Goal: Communication & Community: Answer question/provide support

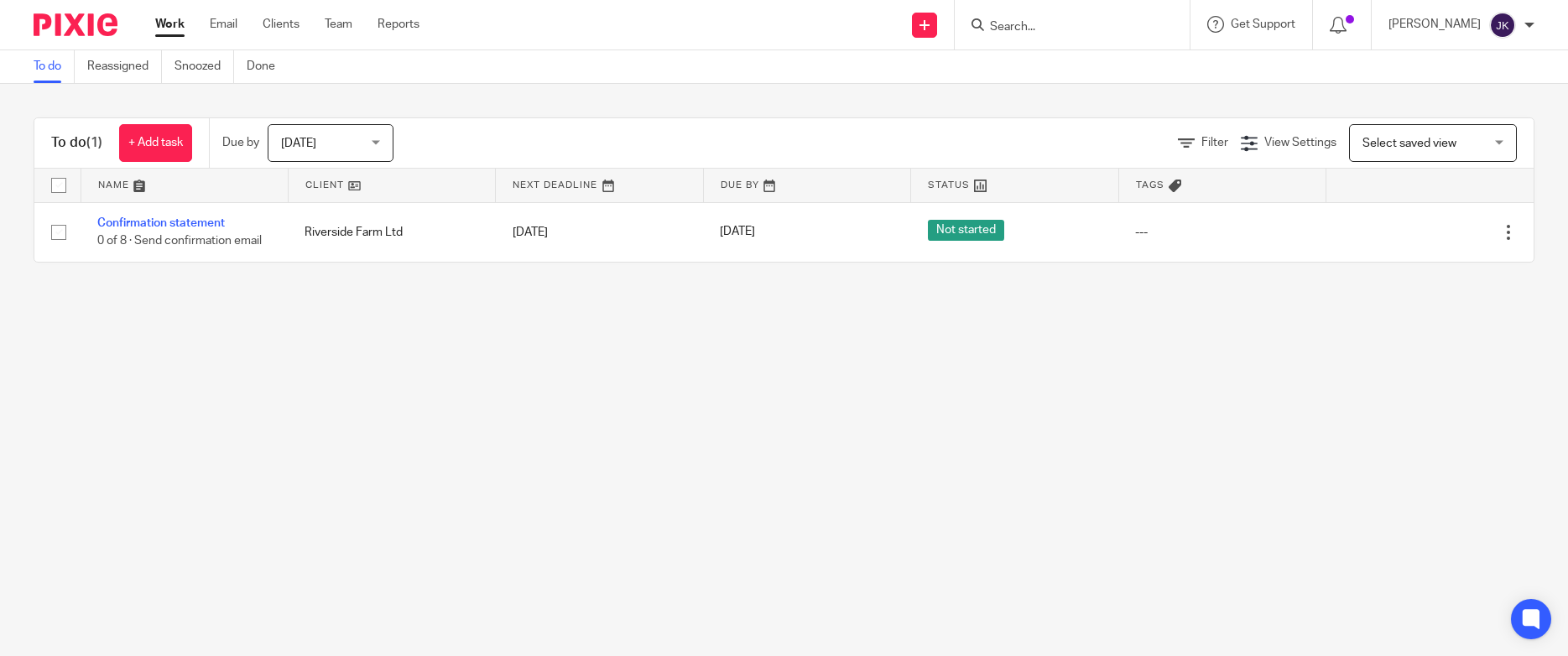
click at [385, 142] on div "Today Today" at bounding box center [330, 142] width 125 height 38
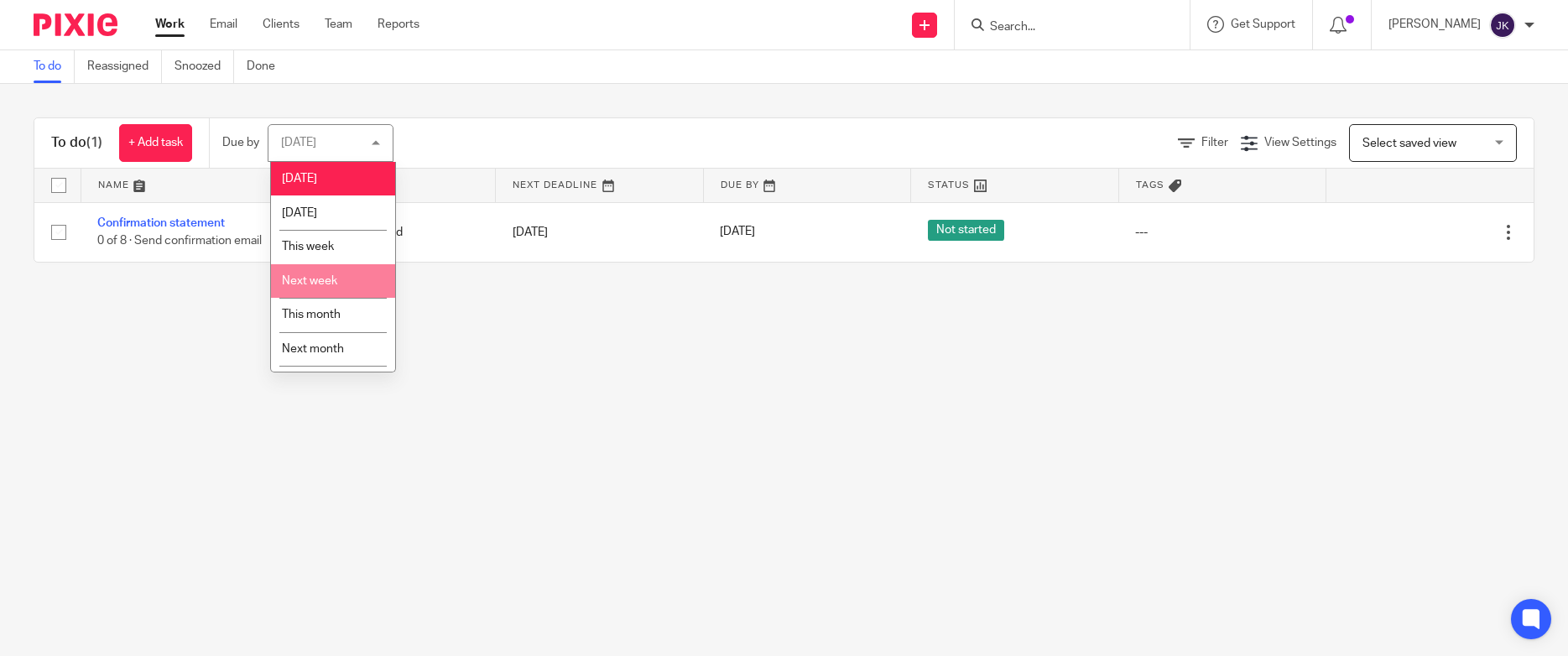
scroll to position [29, 0]
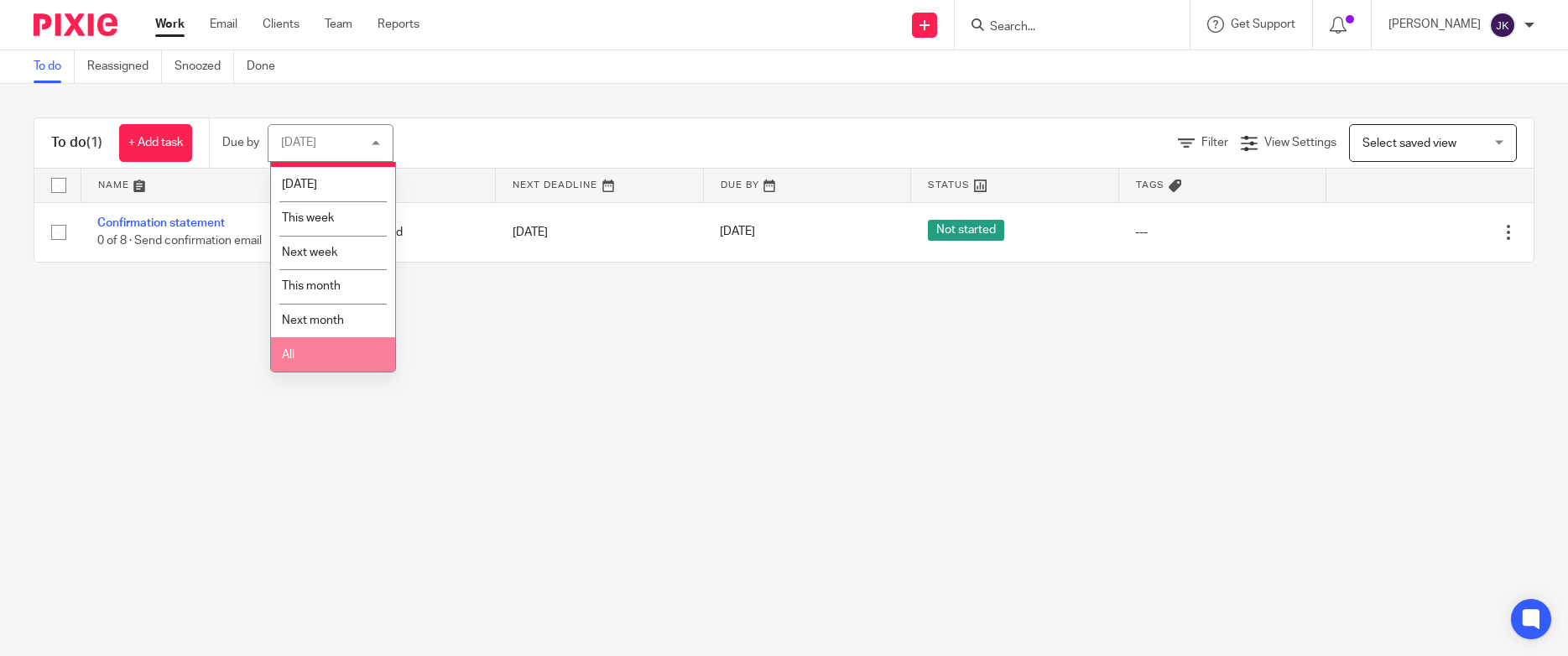
click at [319, 355] on li "All" at bounding box center [333, 354] width 124 height 35
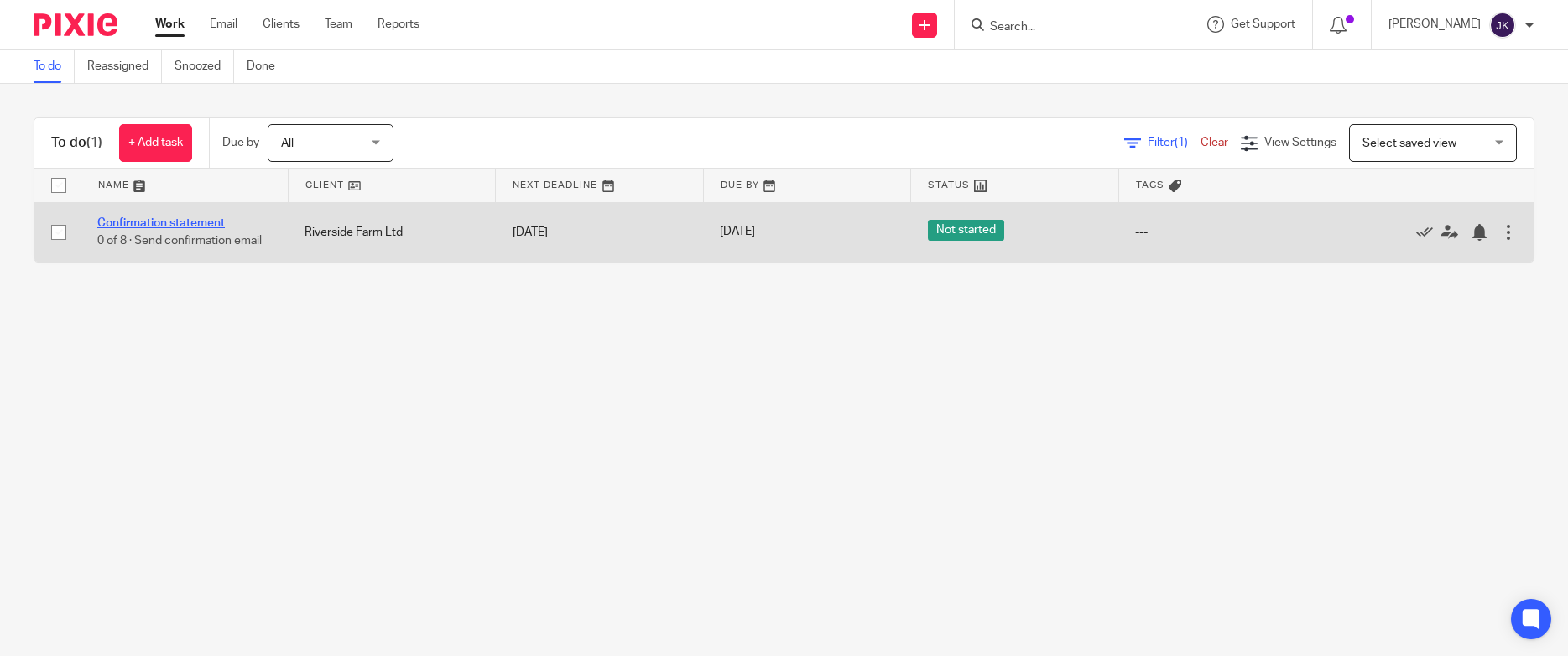
click at [188, 226] on link "Confirmation statement" at bounding box center [161, 223] width 127 height 12
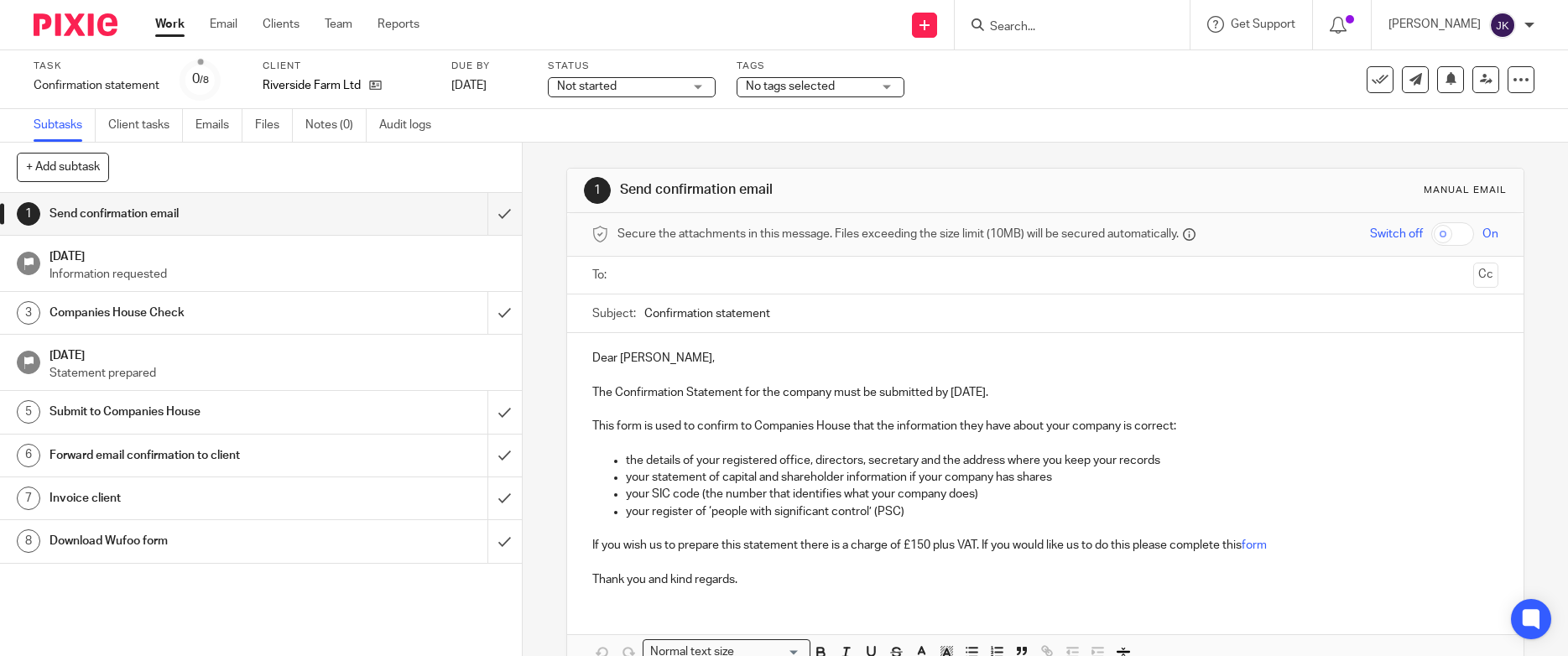
click at [638, 276] on input "text" at bounding box center [1044, 275] width 843 height 19
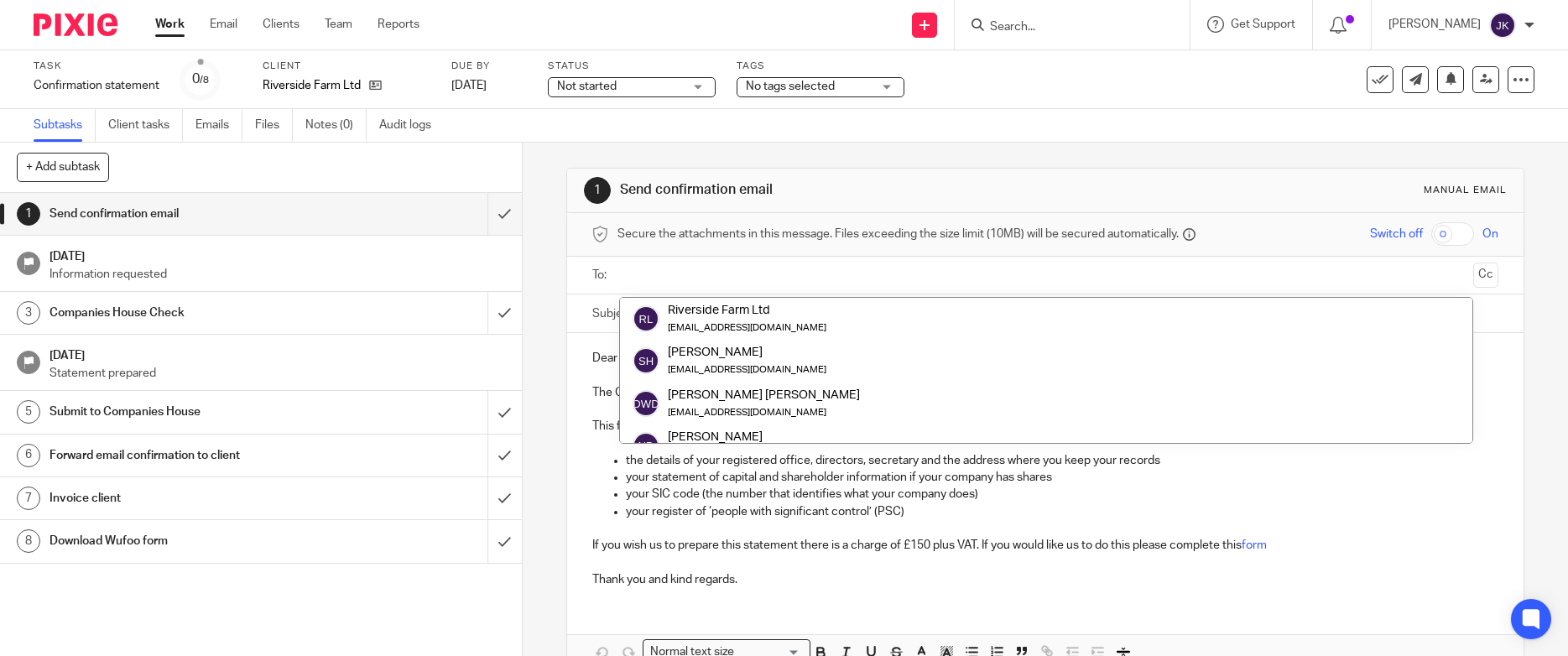
paste input "[EMAIL_ADDRESS][DOMAIN_NAME]"
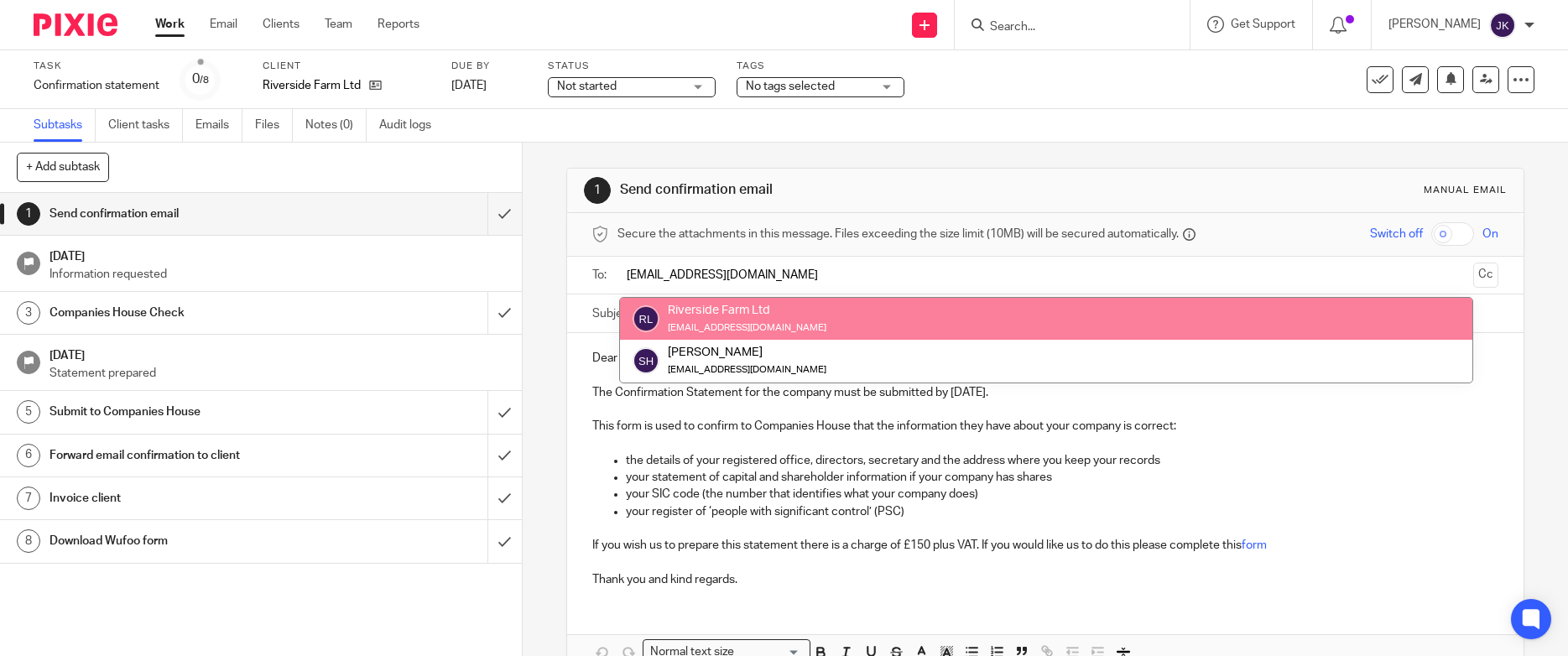
type input "[EMAIL_ADDRESS][DOMAIN_NAME]"
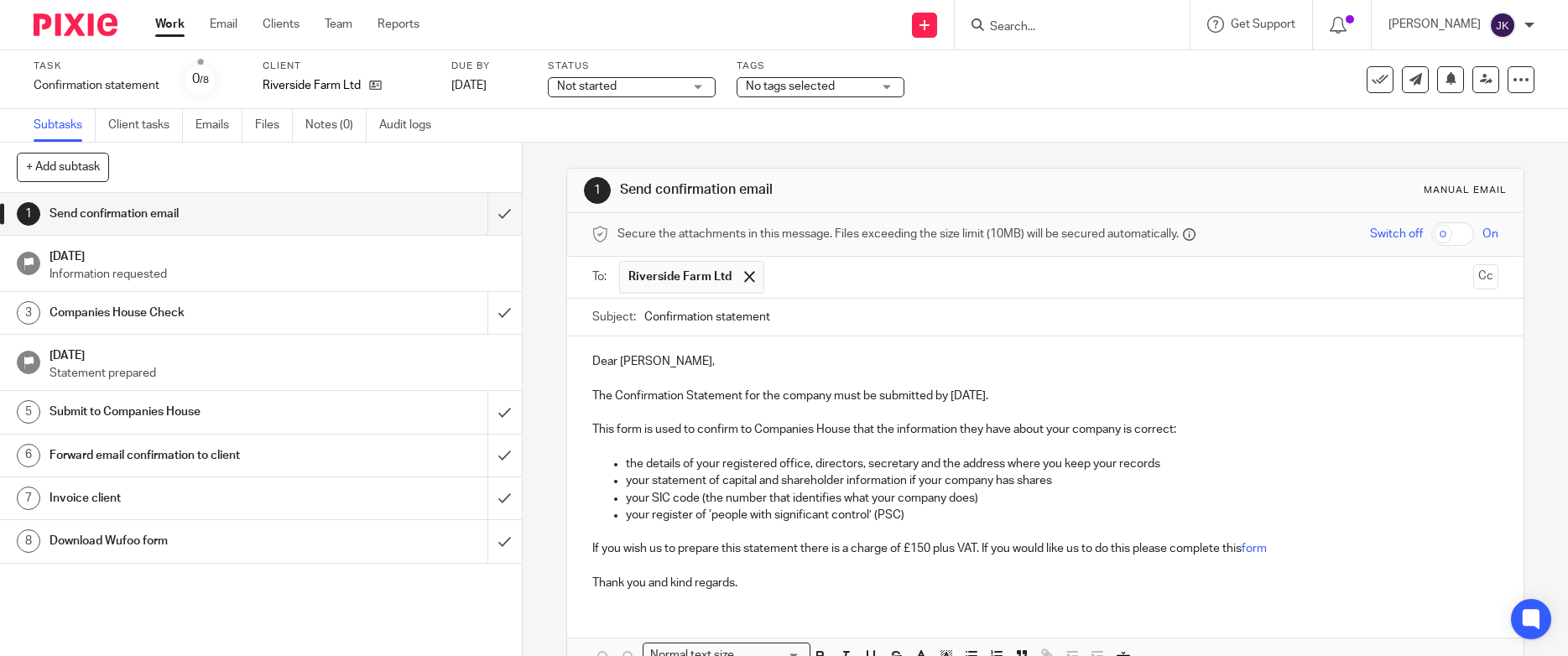
scroll to position [84, 0]
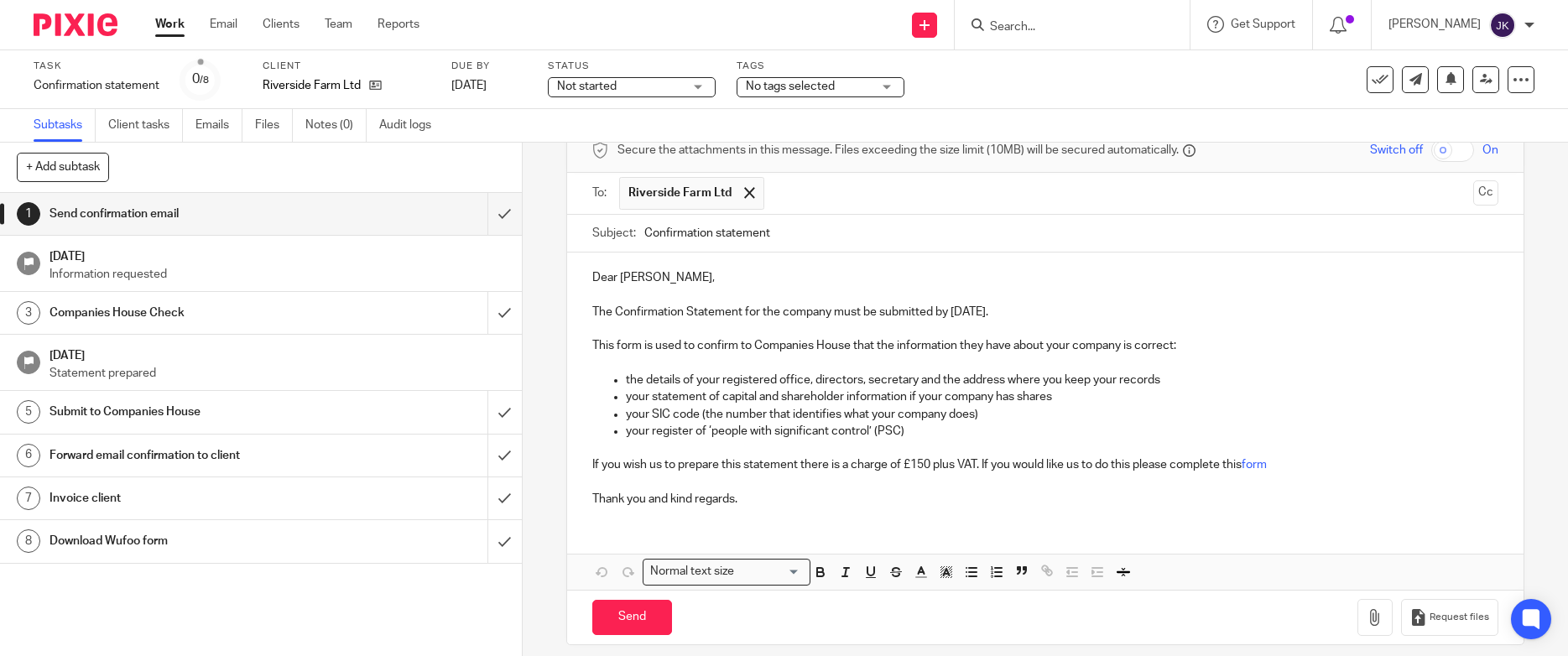
click at [691, 513] on div "Dear Susan, The Confirmation Statement for the company must be submitted by 29 …" at bounding box center [1044, 387] width 956 height 268
click at [739, 497] on p "Thank you and kind regards." at bounding box center [1045, 499] width 906 height 17
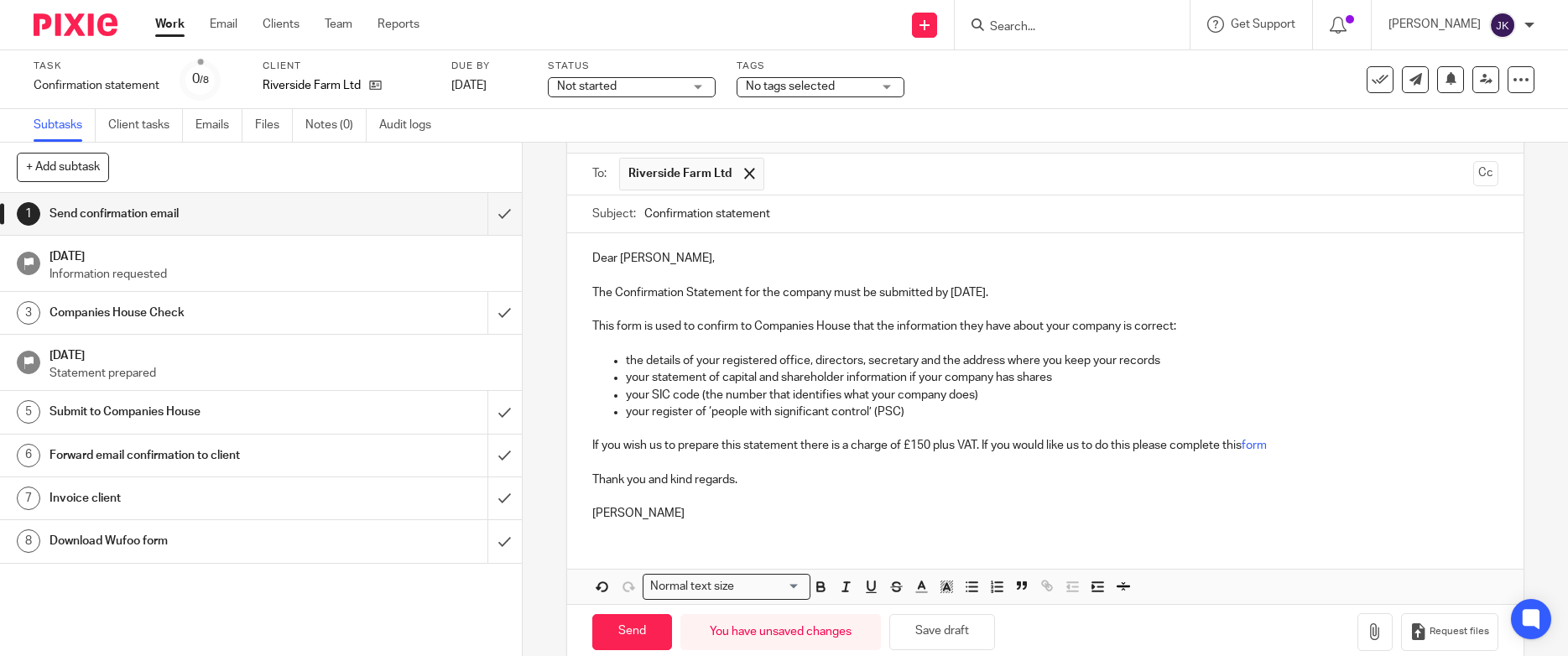
scroll to position [132, 0]
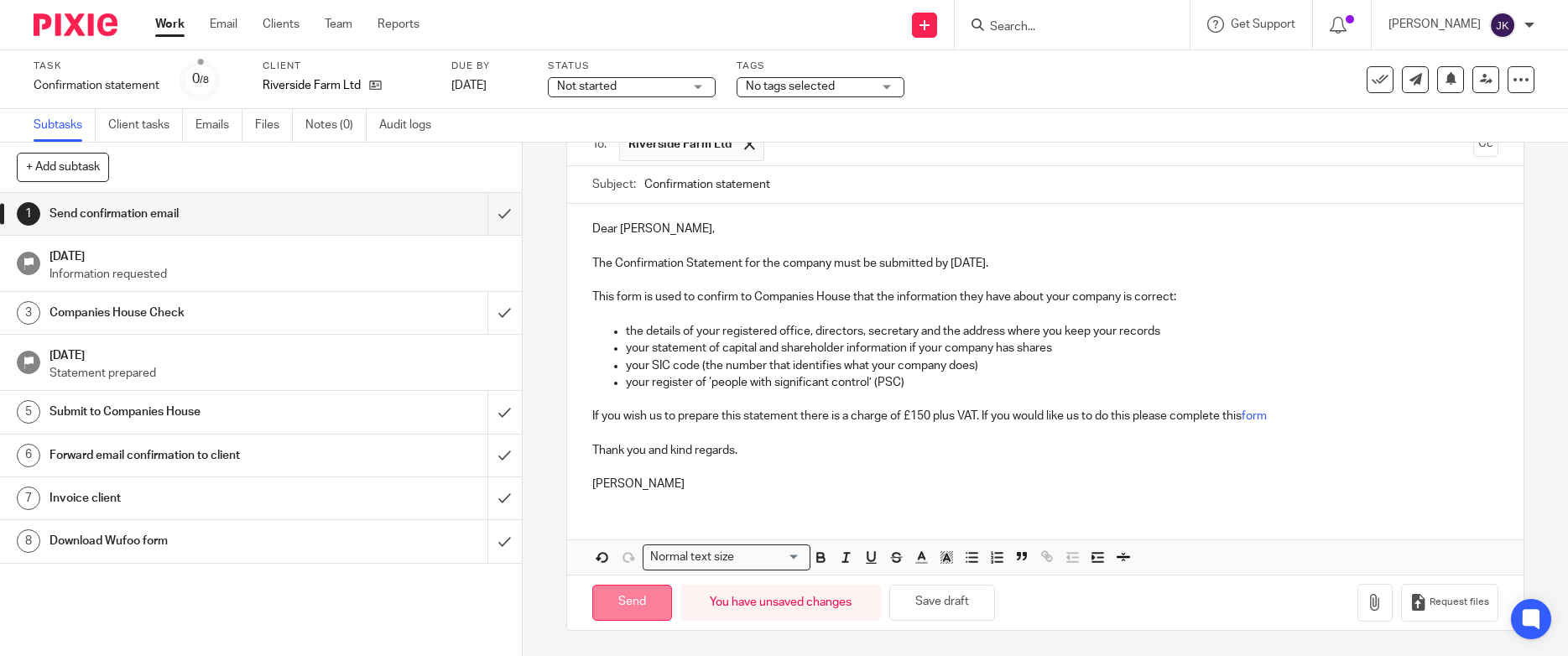
click at [650, 593] on input "Send" at bounding box center [632, 602] width 80 height 36
type input "Sent"
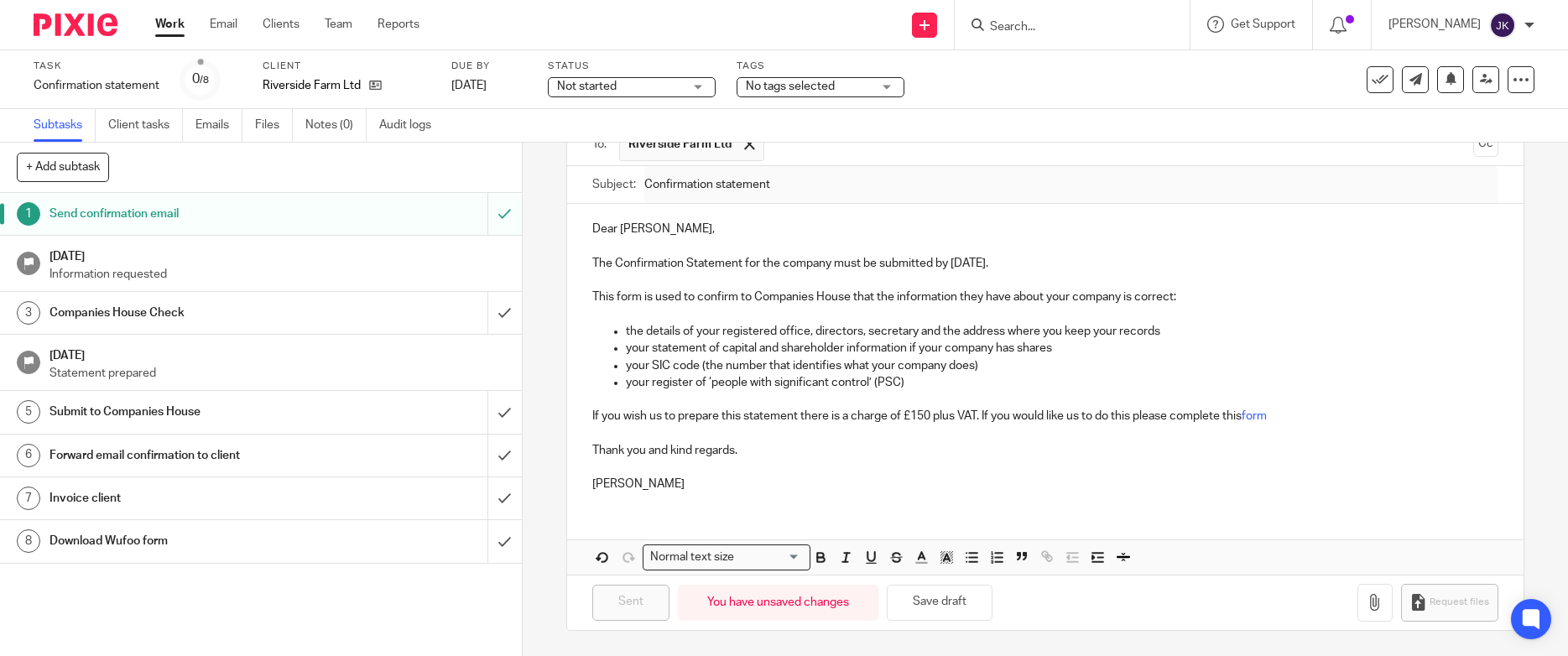
scroll to position [0, 0]
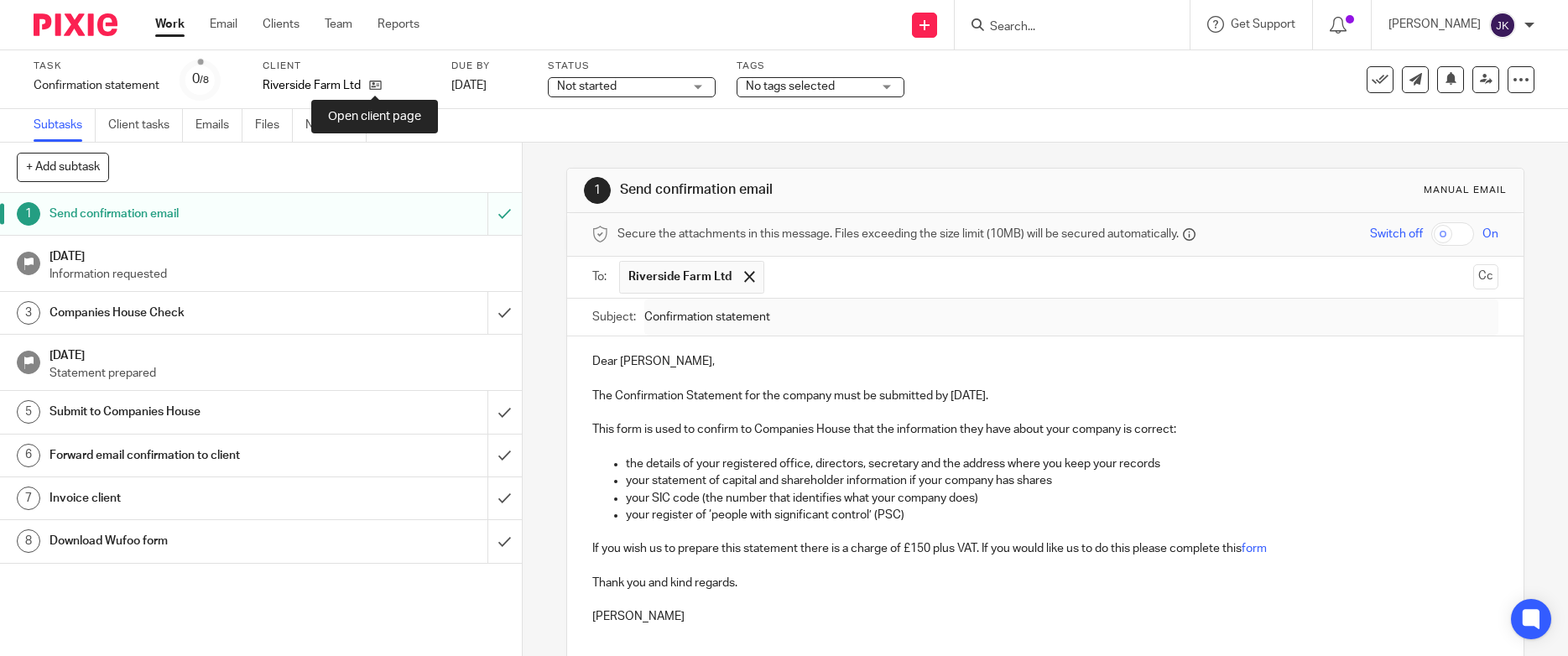
drag, startPoint x: 371, startPoint y: 83, endPoint x: 391, endPoint y: 87, distance: 20.4
click at [371, 83] on icon at bounding box center [375, 85] width 13 height 13
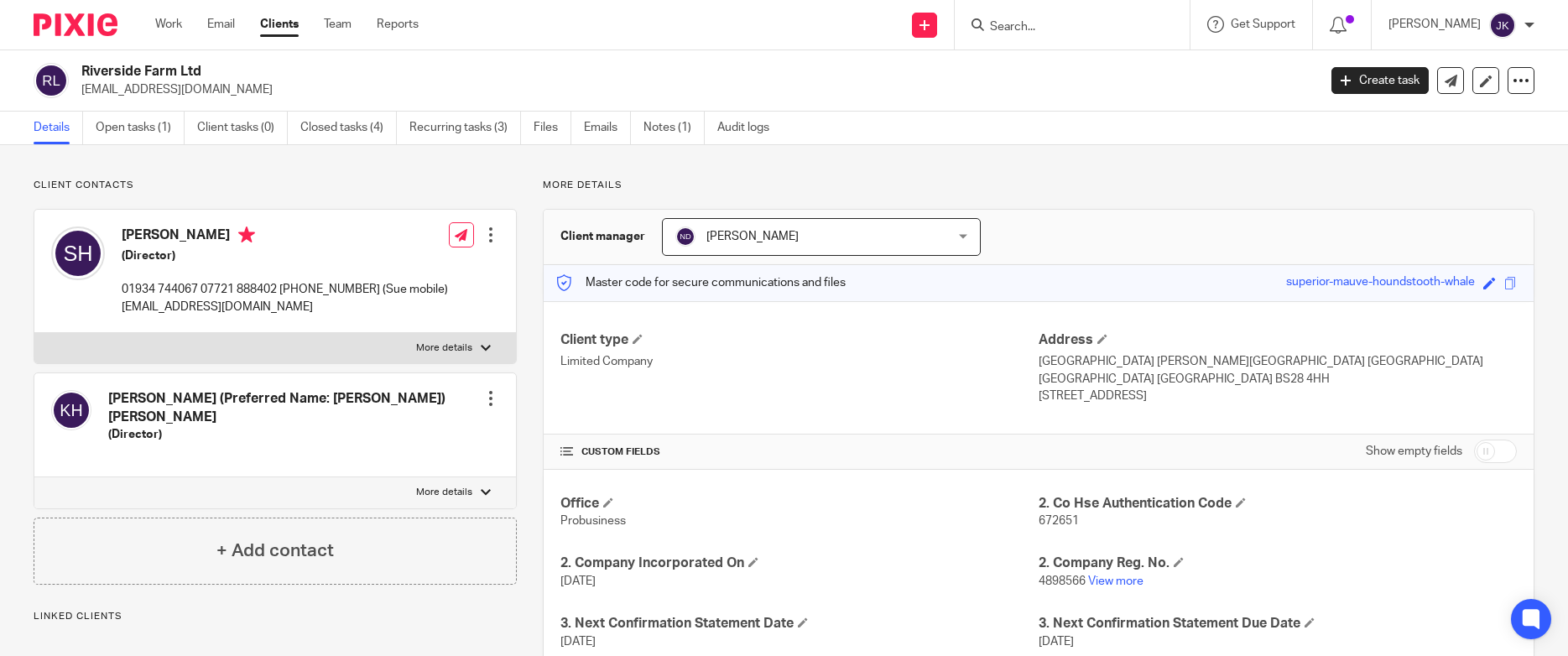
drag, startPoint x: 280, startPoint y: 88, endPoint x: 81, endPoint y: 89, distance: 199.0
click at [81, 89] on div "Riverside Farm Ltd enquiries@skhengineering.co.uk" at bounding box center [669, 81] width 1272 height 35
copy p "[EMAIL_ADDRESS][DOMAIN_NAME]"
click at [1027, 40] on div at bounding box center [1071, 24] width 235 height 50
click at [1028, 32] on input "Search" at bounding box center [1063, 28] width 151 height 15
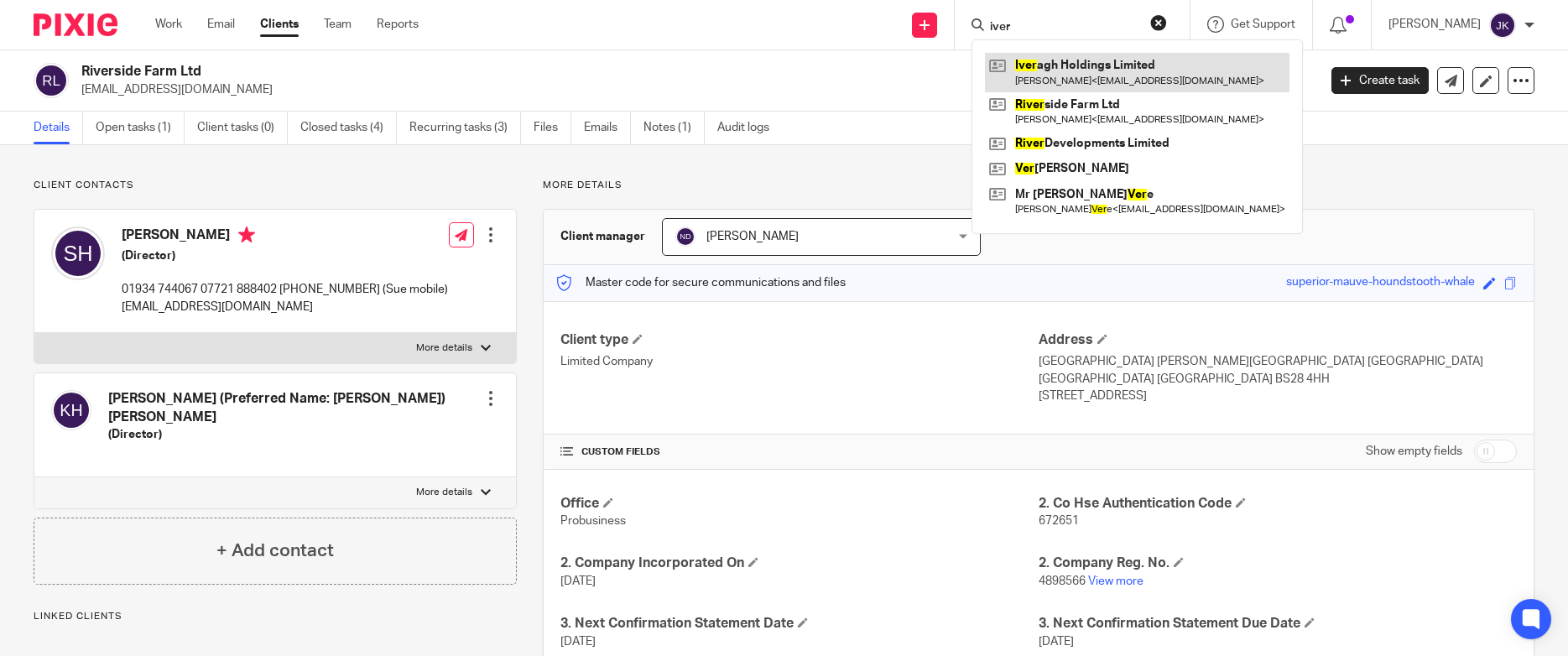
type input "iver"
click at [1030, 66] on link at bounding box center [1137, 72] width 305 height 39
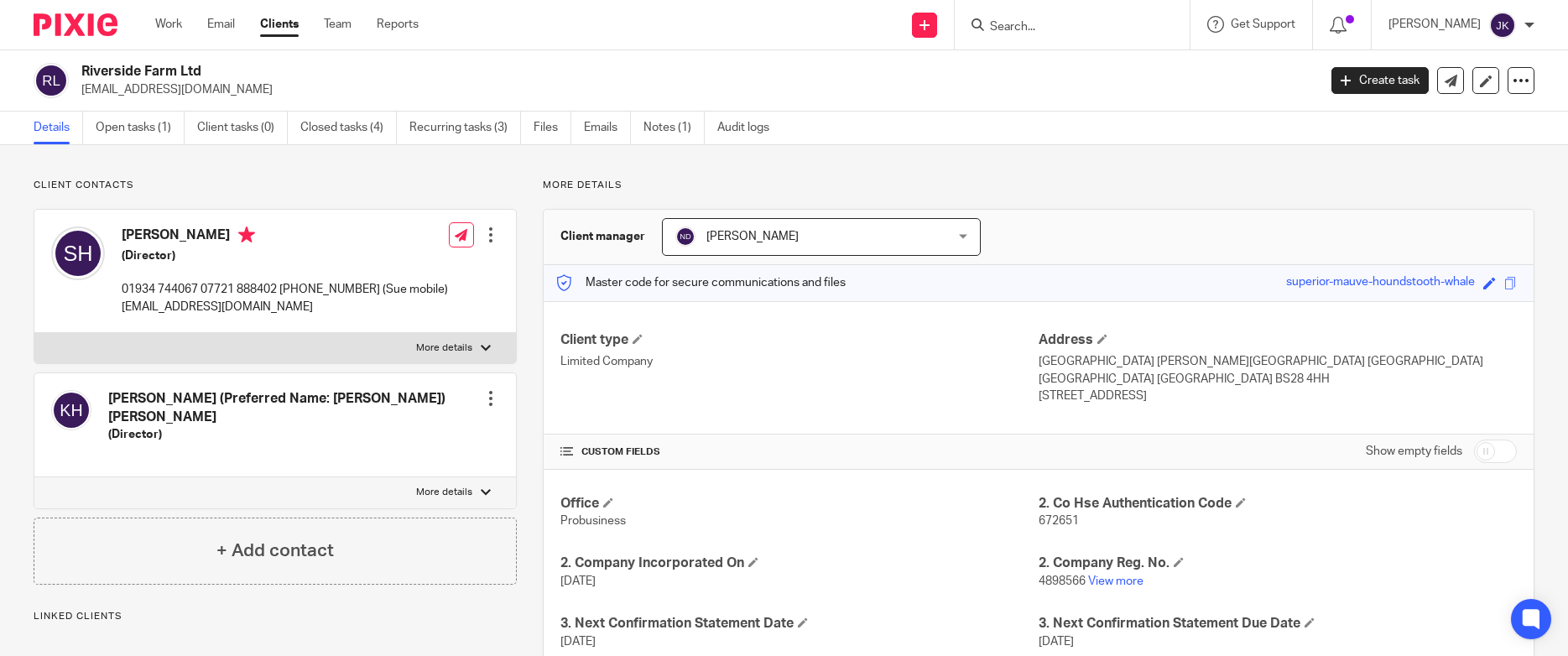
click at [1010, 31] on input "Search" at bounding box center [1063, 28] width 151 height 15
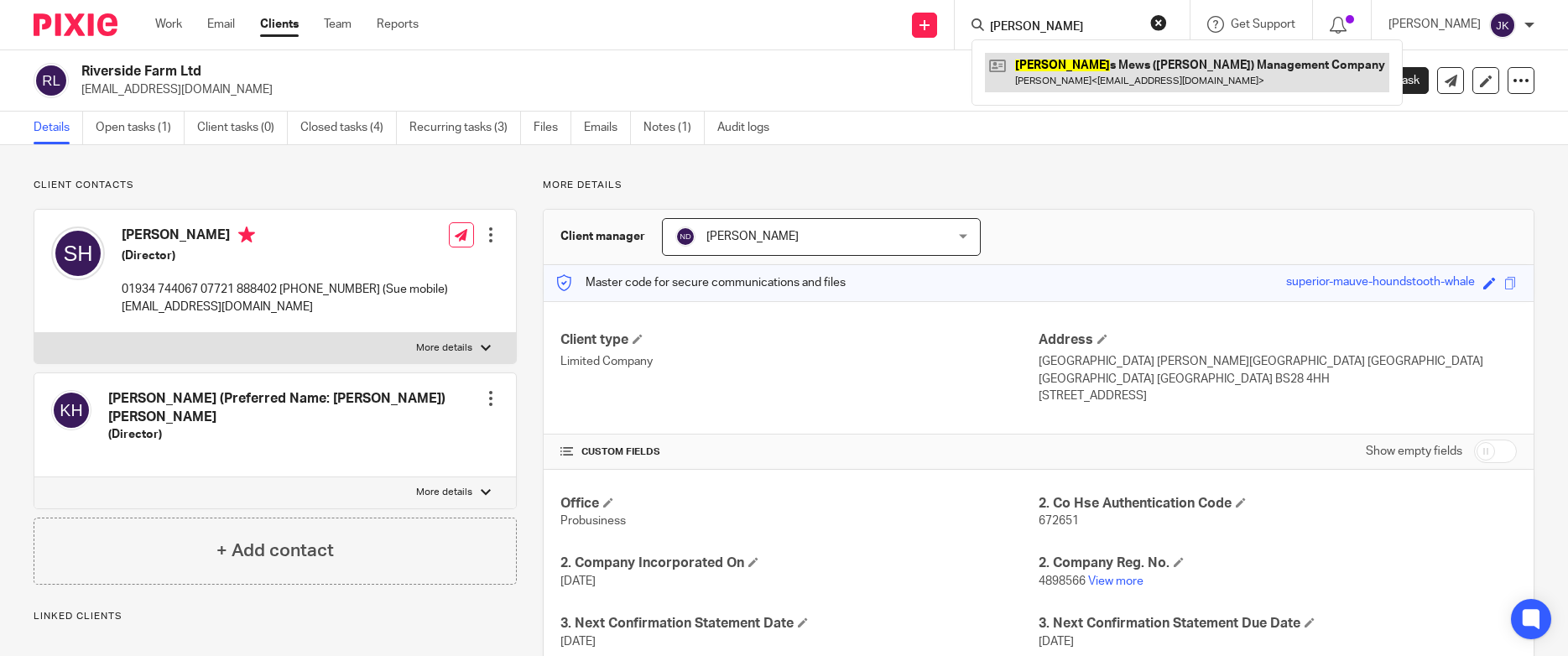
type input "[PERSON_NAME]"
click at [1004, 80] on link at bounding box center [1187, 72] width 404 height 39
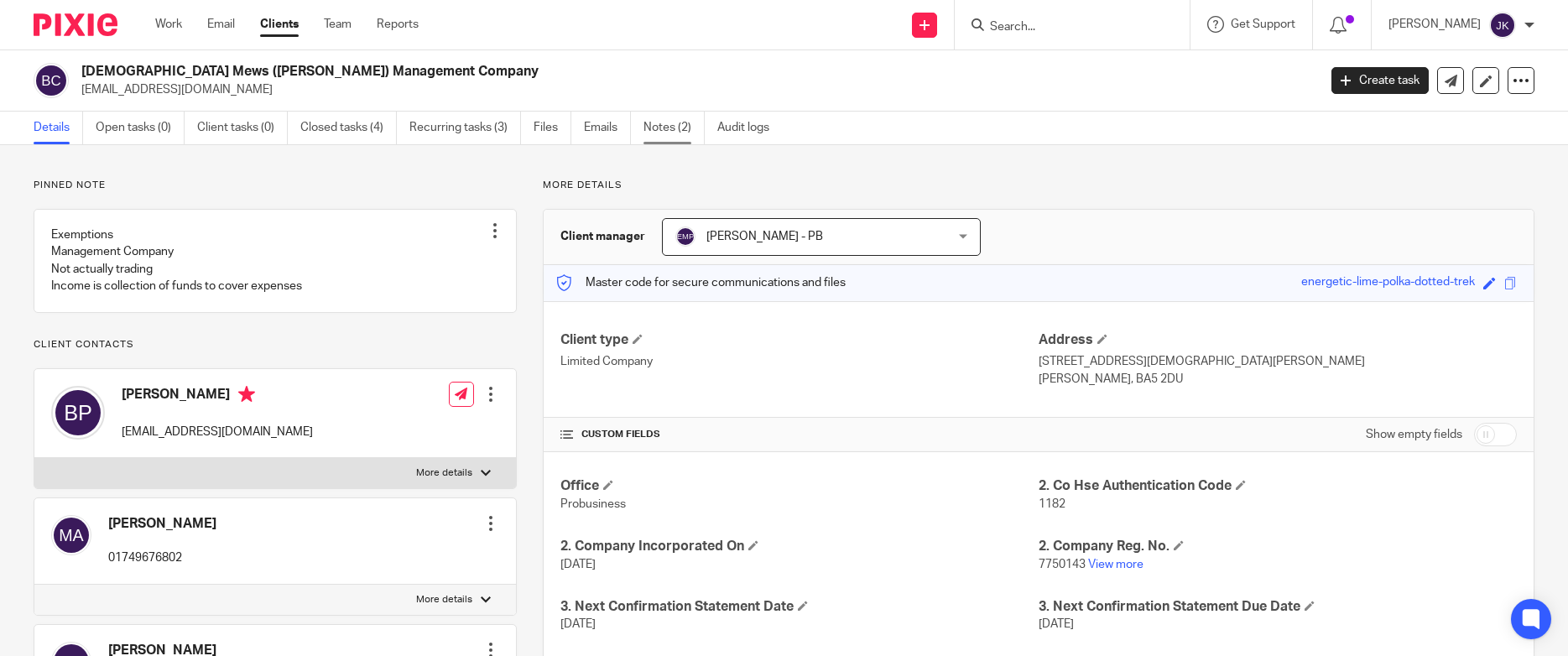
click at [676, 129] on link "Notes (2)" at bounding box center [674, 127] width 61 height 33
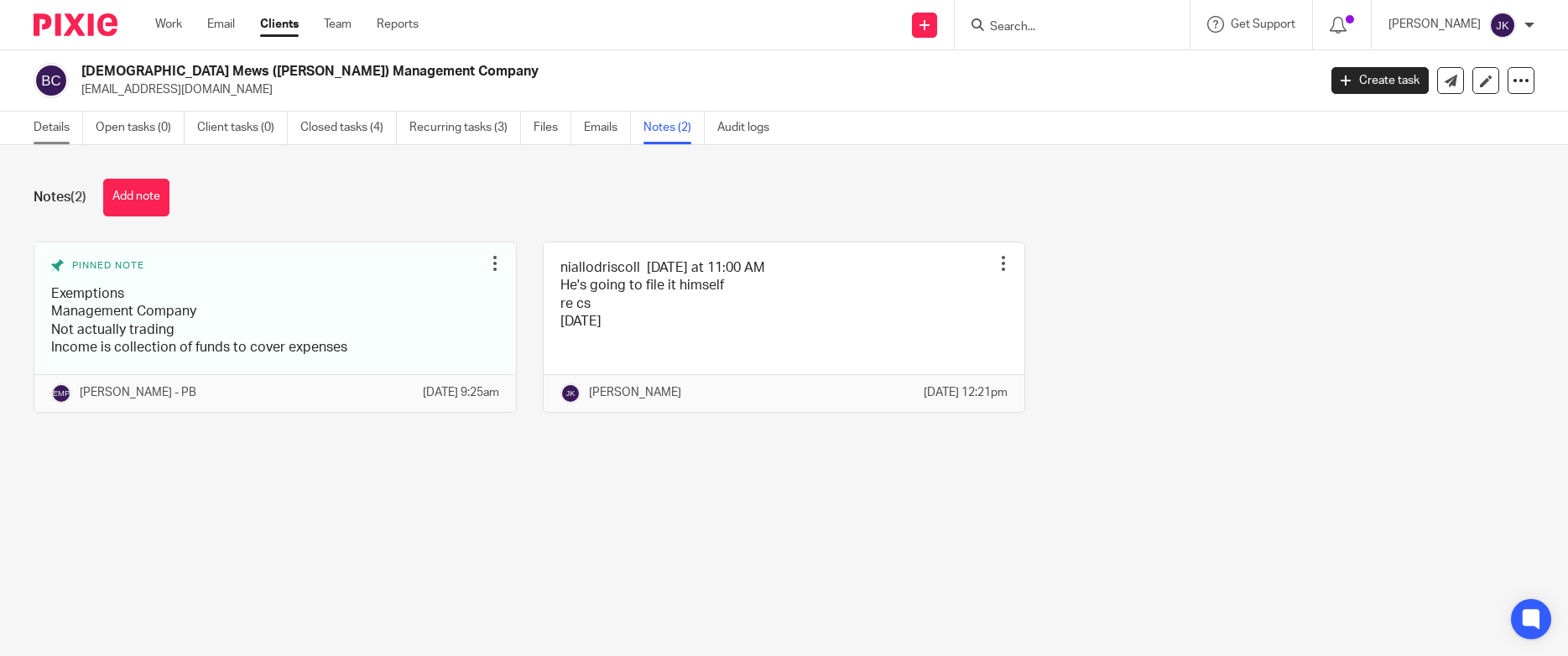
click at [66, 124] on link "Details" at bounding box center [58, 127] width 50 height 33
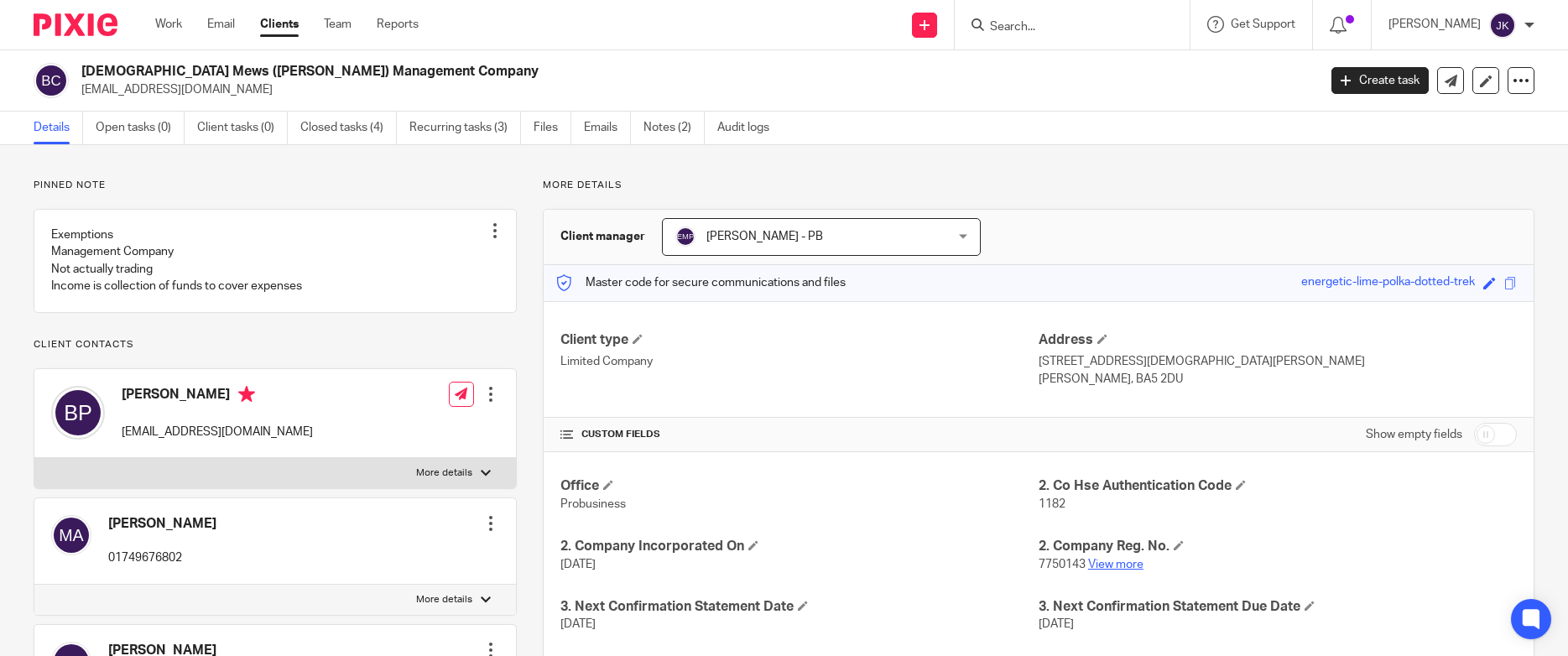
click at [1104, 558] on link "View more" at bounding box center [1116, 564] width 56 height 12
click at [601, 128] on link "Emails" at bounding box center [607, 127] width 47 height 33
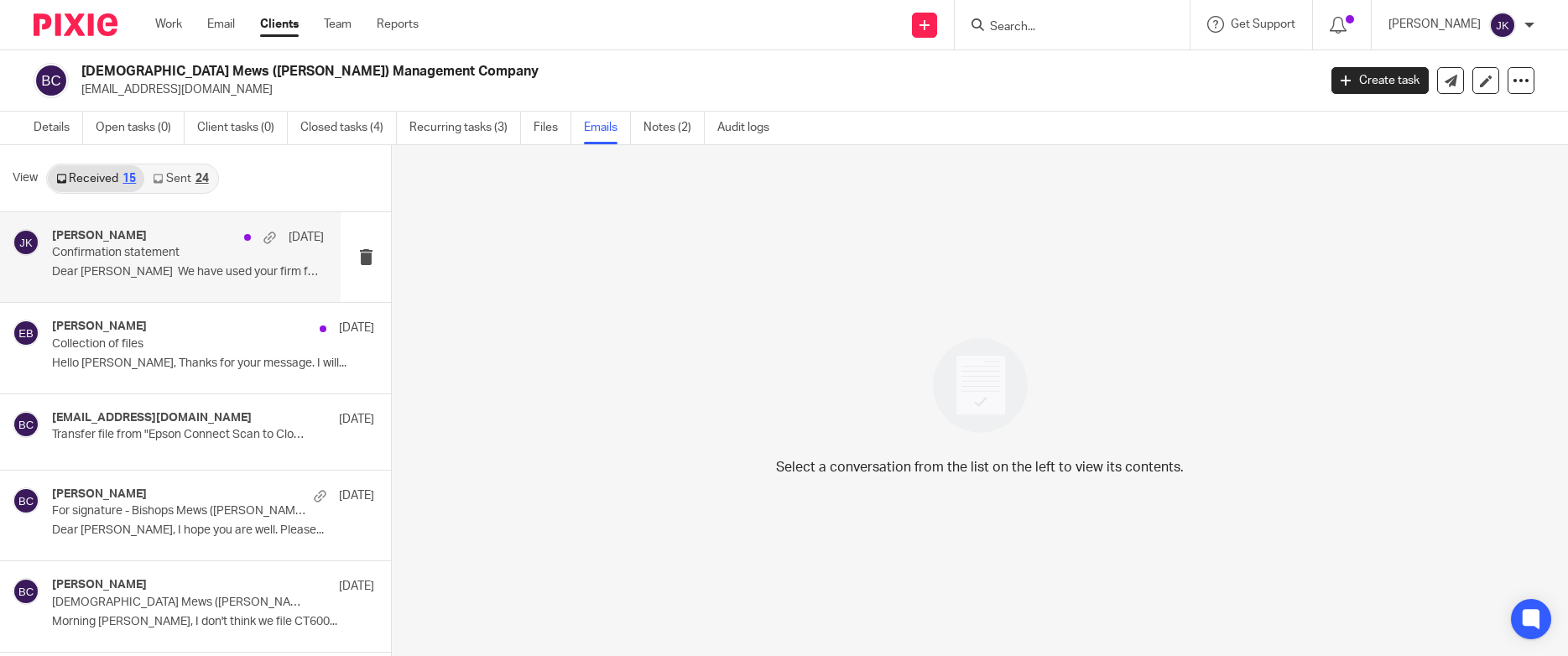
click at [232, 286] on div "Johanne Kassardjian 8 Sep Confirmation statement Dear Johanne We have used your…" at bounding box center [170, 257] width 340 height 90
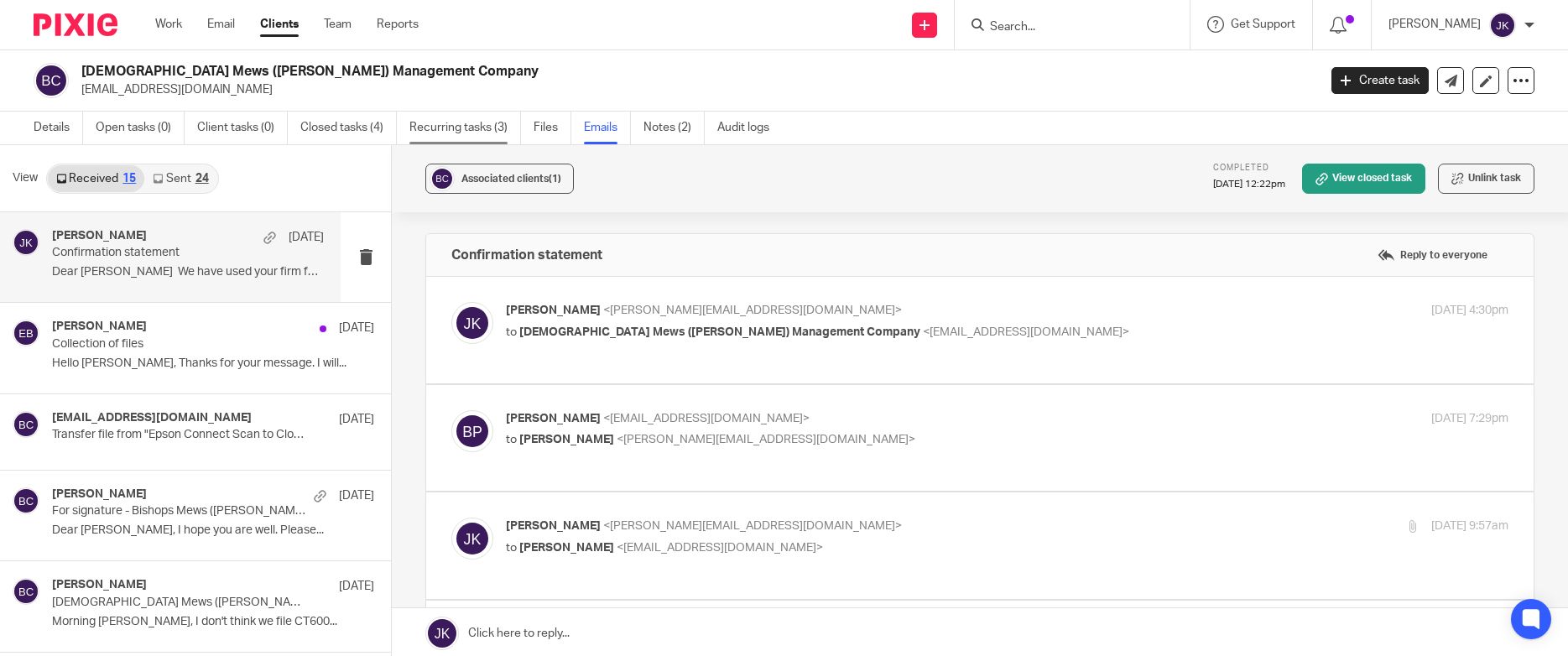
click at [482, 122] on link "Recurring tasks (3)" at bounding box center [465, 127] width 111 height 33
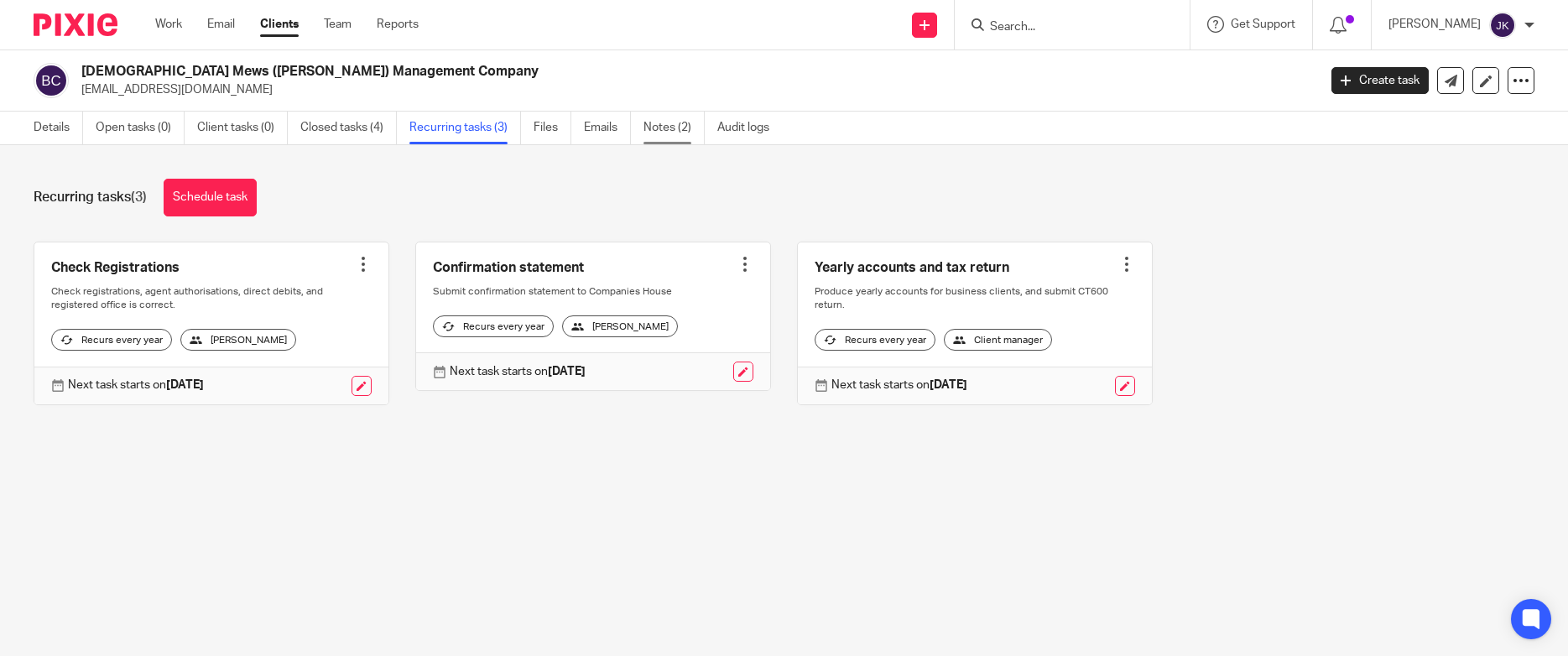
click at [653, 124] on link "Notes (2)" at bounding box center [674, 127] width 61 height 33
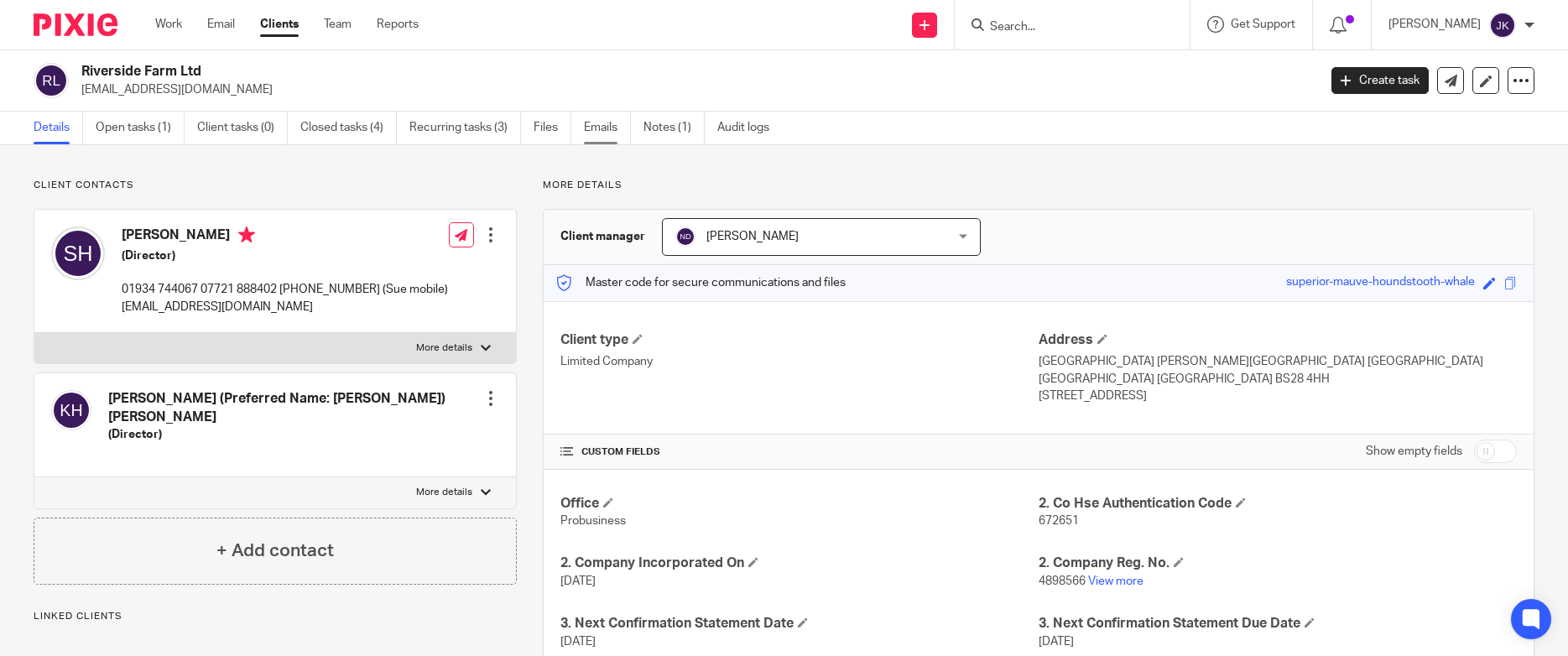
click at [606, 122] on link "Emails" at bounding box center [607, 127] width 47 height 33
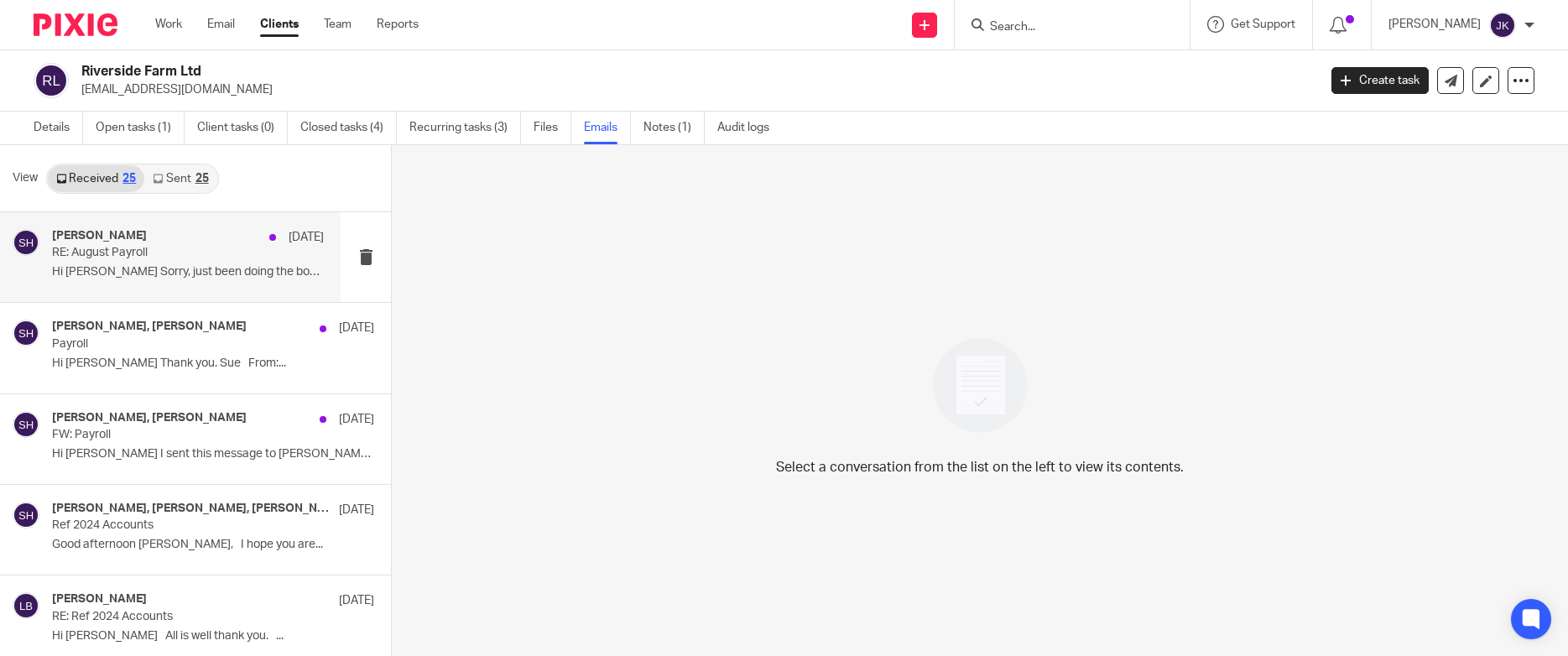
click at [201, 290] on div "[PERSON_NAME] [DATE] RE: August Payroll Hi Thamid Sorry, just been doing the bo…" at bounding box center [170, 257] width 340 height 90
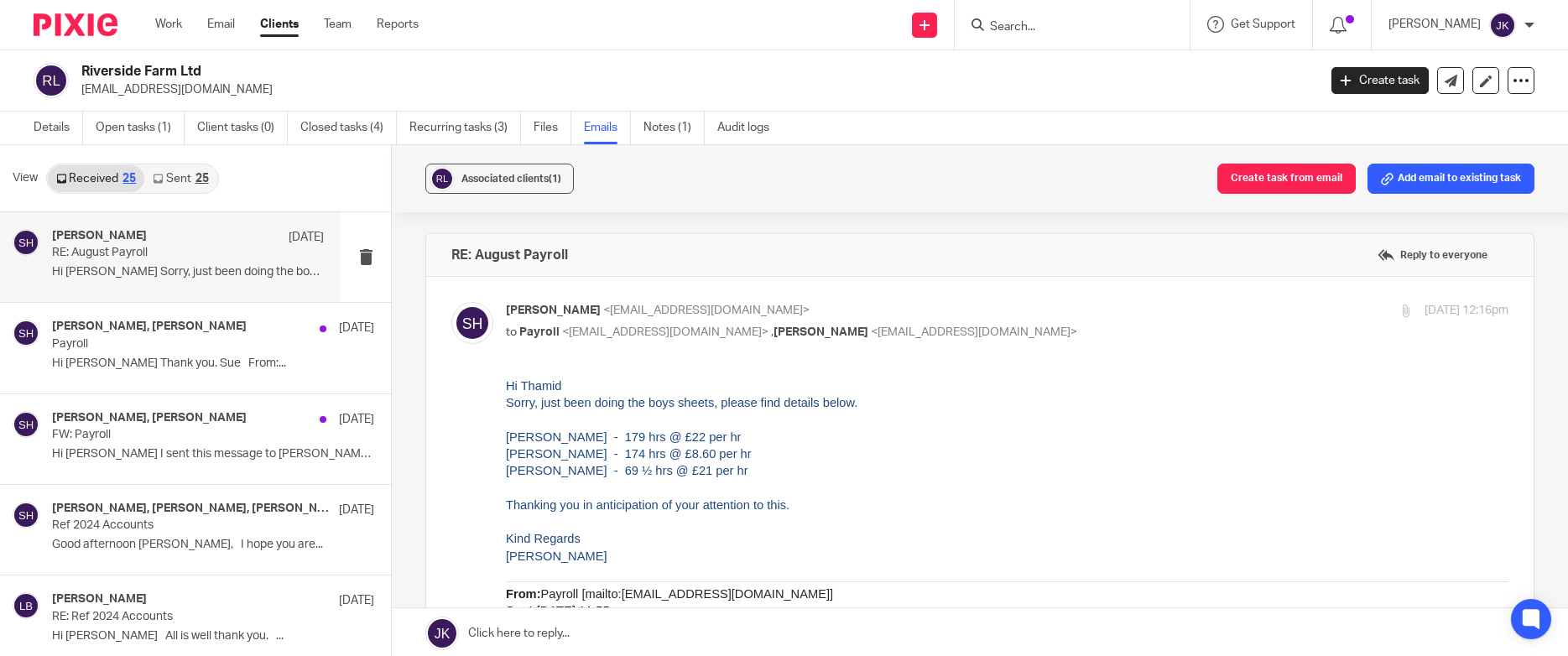
click at [193, 168] on link "Sent 25" at bounding box center [180, 179] width 72 height 27
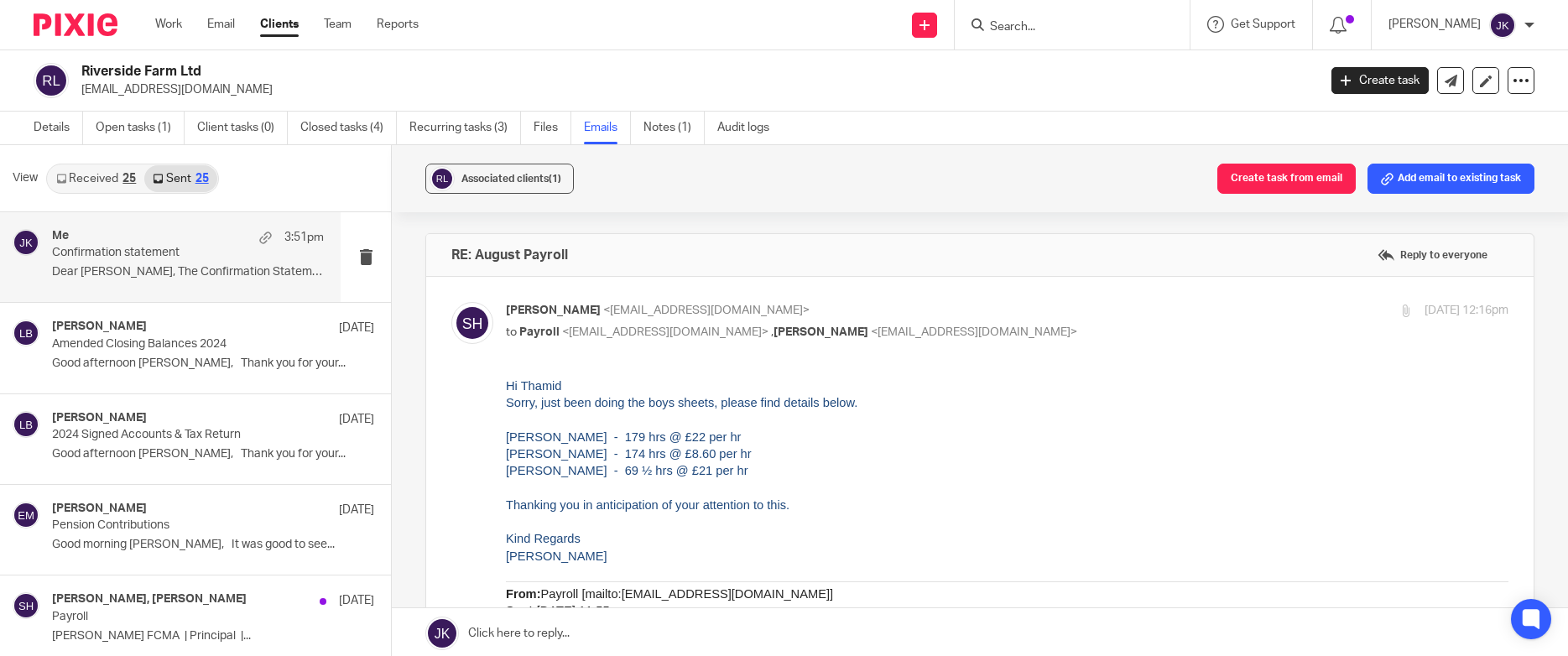
scroll to position [3, 0]
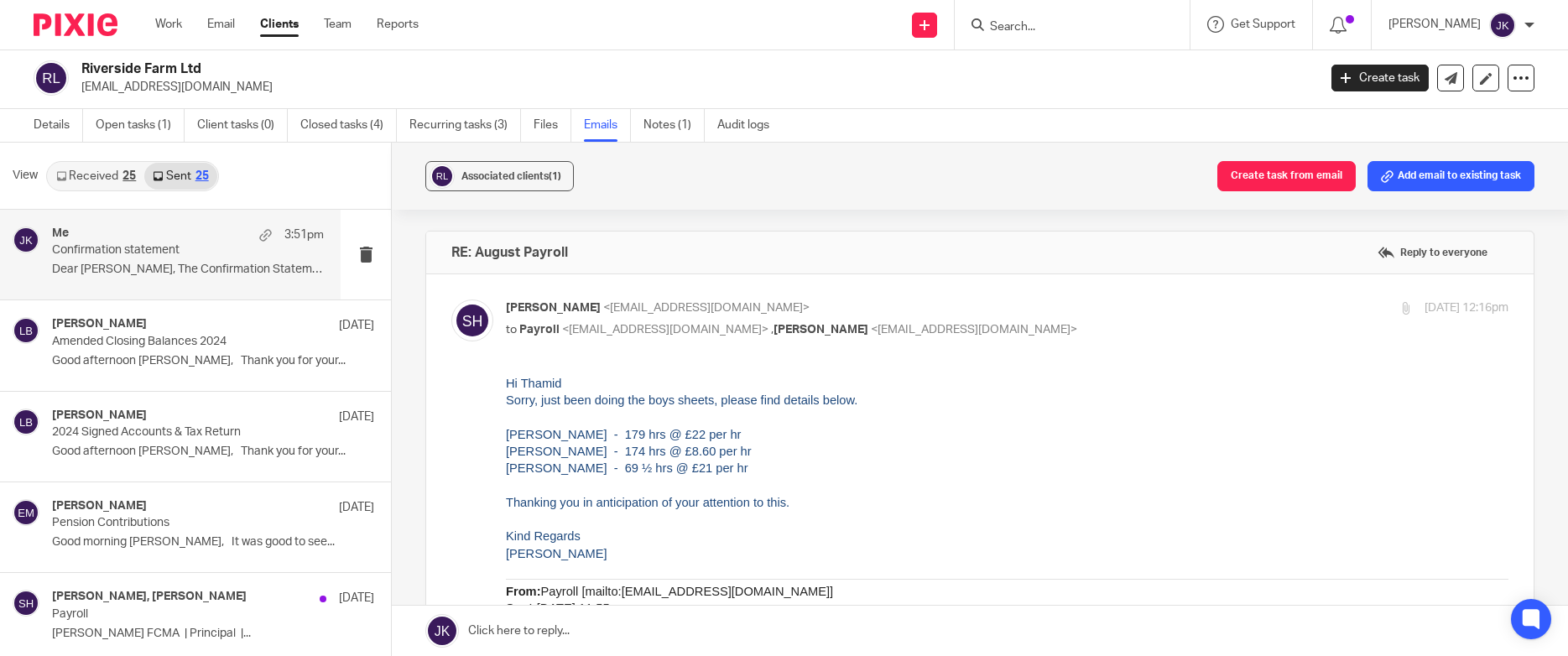
click at [183, 279] on div "Me 3:51pm Confirmation statement Dear [PERSON_NAME], The Confirmation Statement…" at bounding box center [188, 254] width 272 height 56
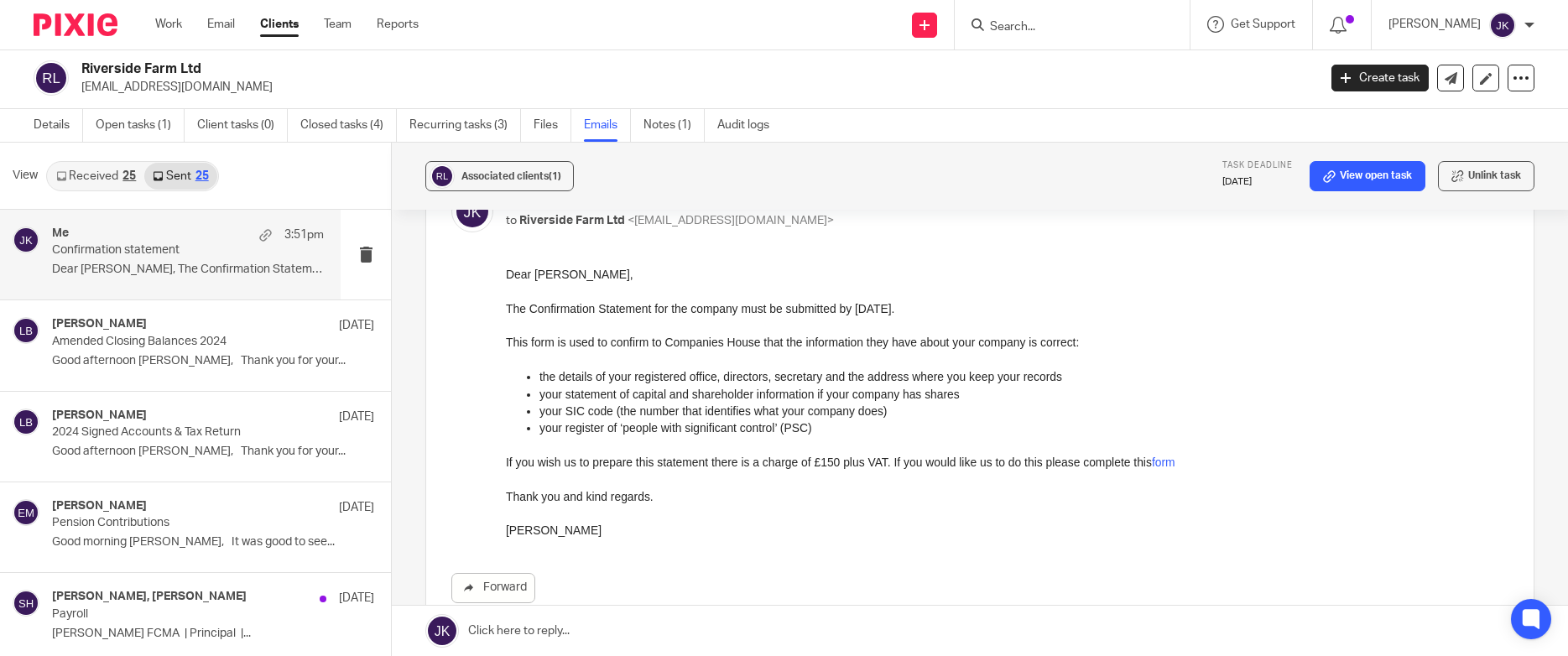
scroll to position [84, 0]
